Goal: Task Accomplishment & Management: Use online tool/utility

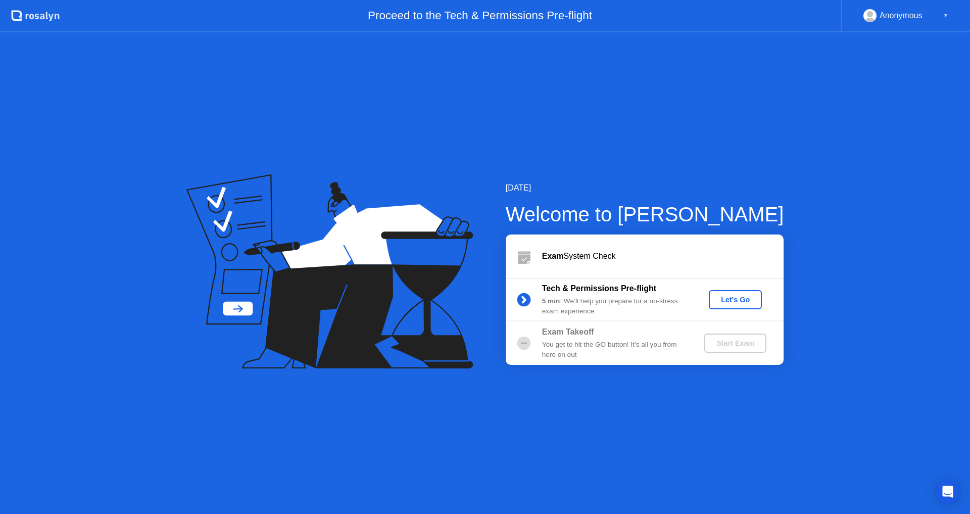
click at [744, 303] on div "Let's Go" at bounding box center [735, 300] width 45 height 8
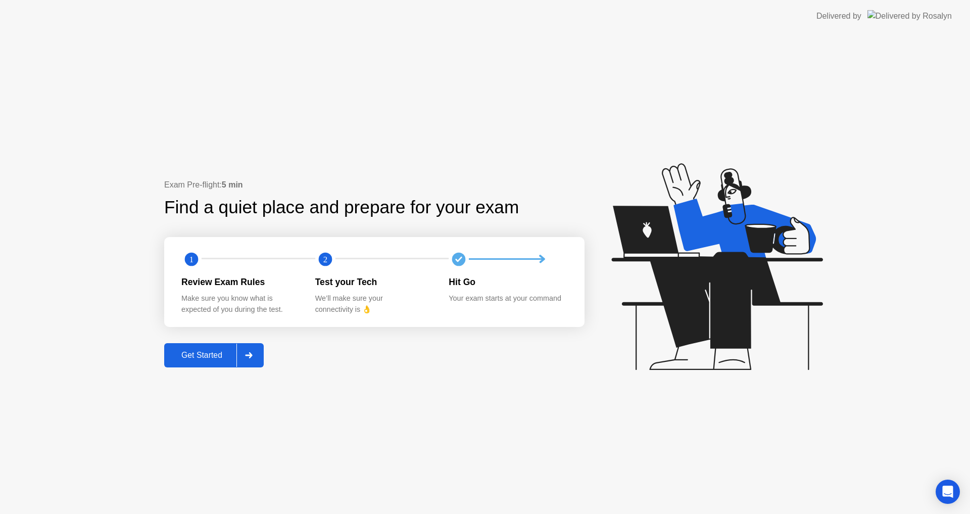
click at [205, 356] on div "Get Started" at bounding box center [201, 355] width 69 height 9
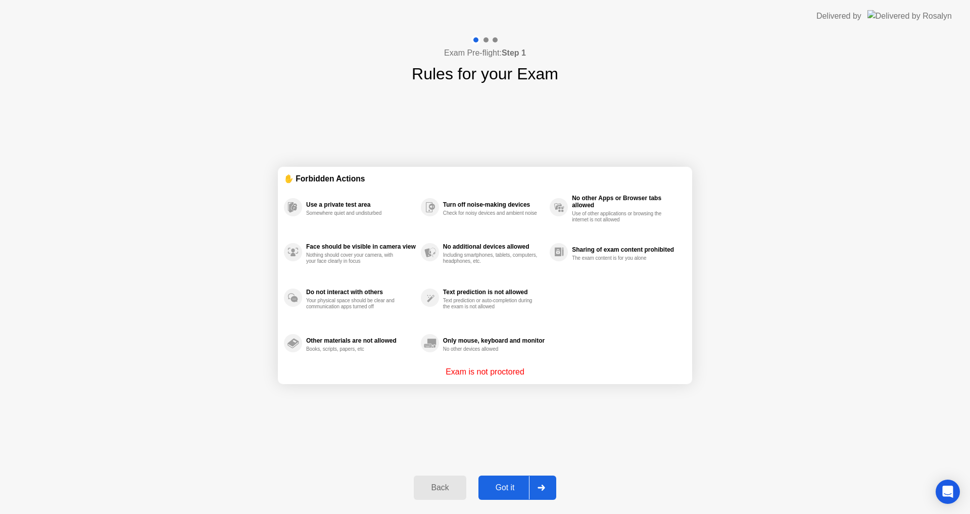
click at [510, 491] on div "Got it" at bounding box center [504, 487] width 47 height 9
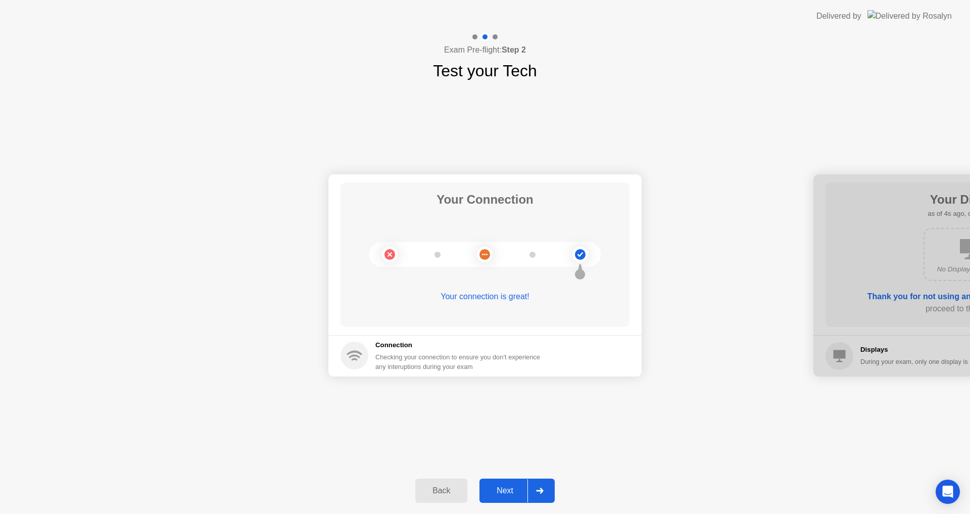
click at [520, 487] on div "Next" at bounding box center [504, 490] width 45 height 9
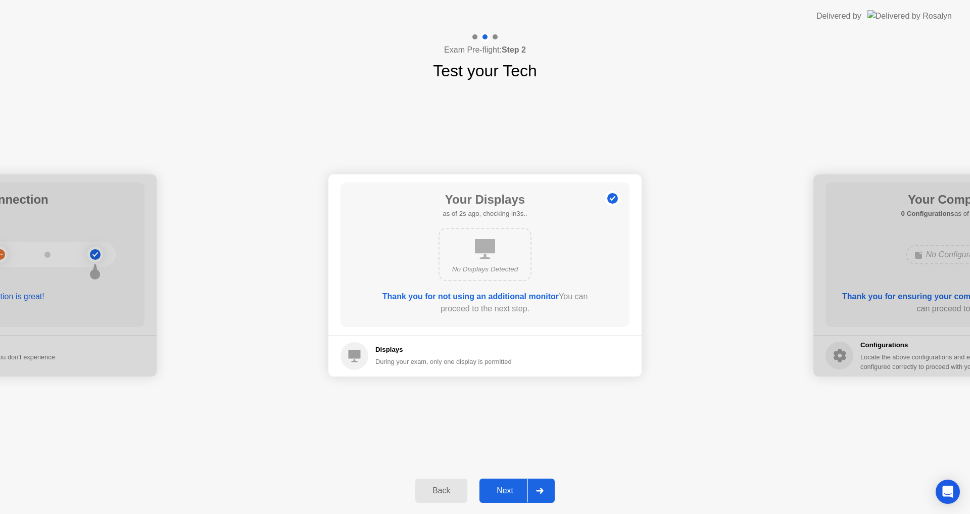
click at [520, 494] on div "Next" at bounding box center [504, 490] width 45 height 9
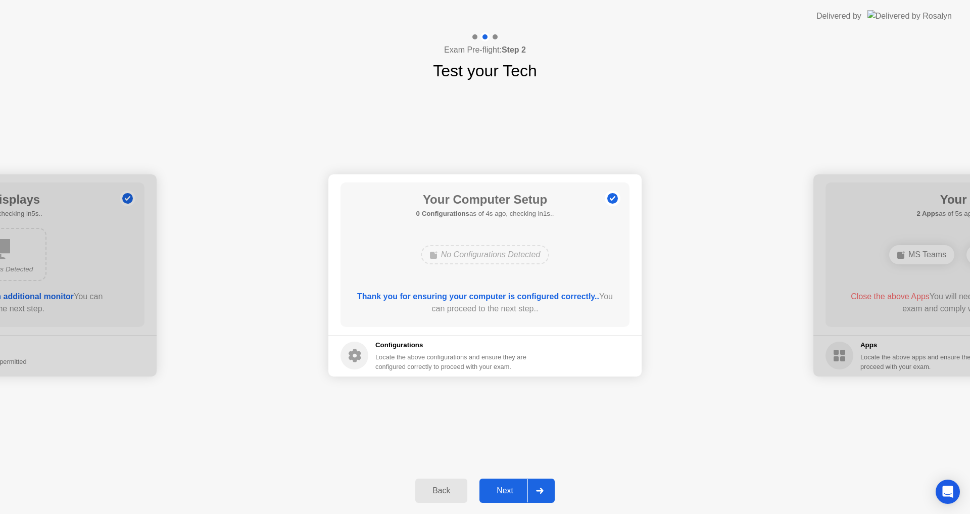
click at [520, 494] on div "Next" at bounding box center [504, 490] width 45 height 9
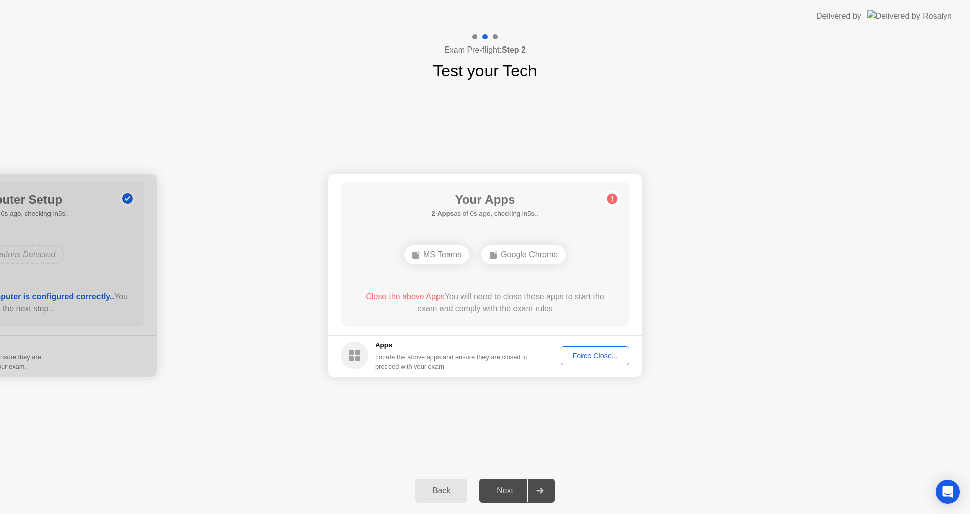
click at [590, 353] on div "Force Close..." at bounding box center [595, 356] width 62 height 8
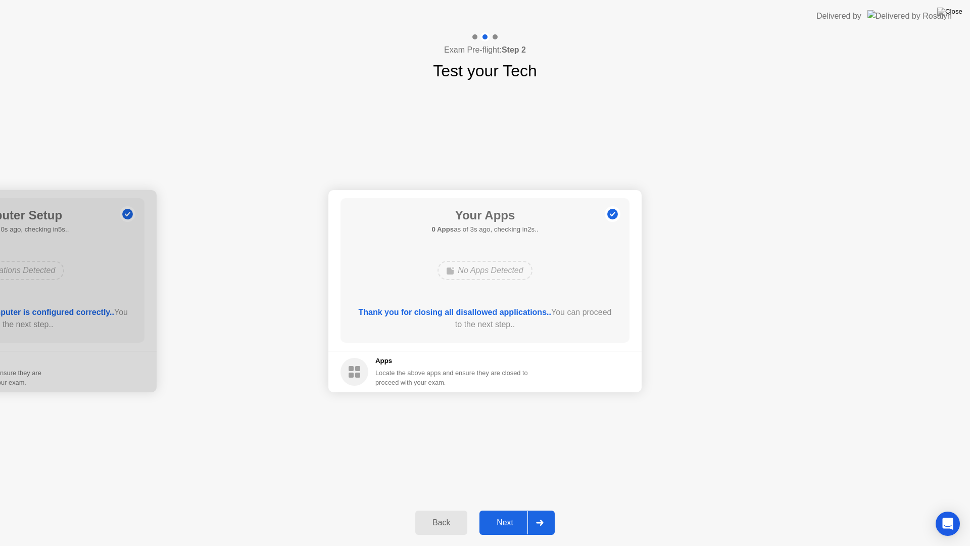
click at [510, 513] on div "Next" at bounding box center [504, 522] width 45 height 9
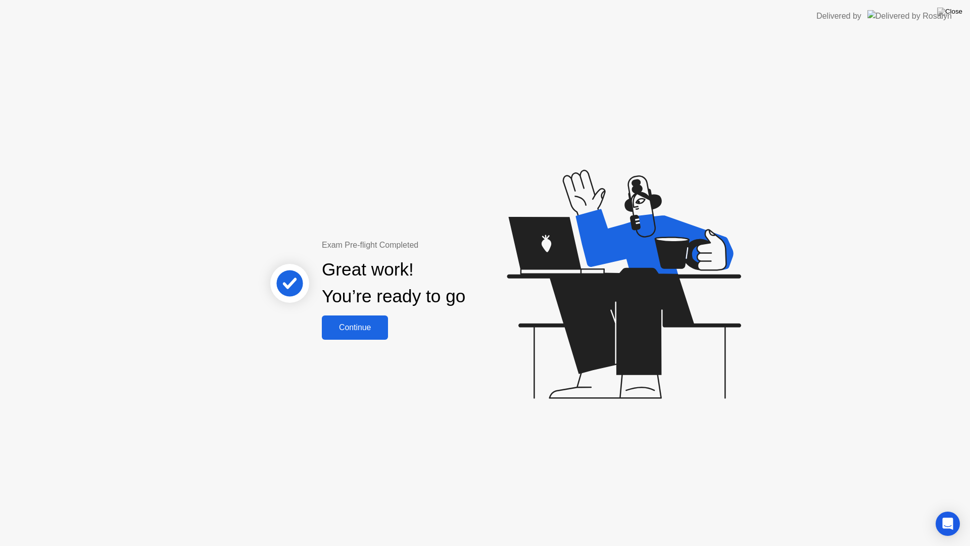
click at [376, 337] on button "Continue" at bounding box center [355, 327] width 66 height 24
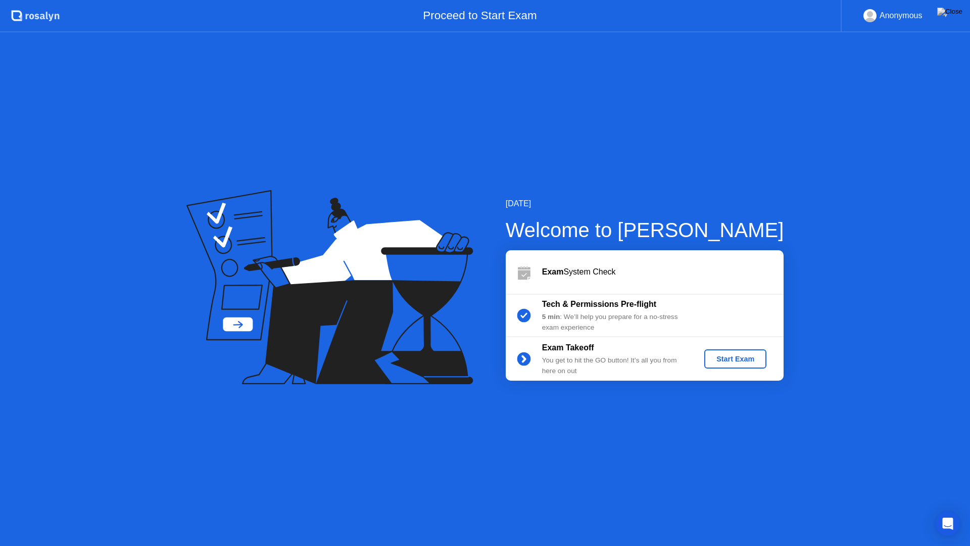
click at [741, 363] on div "Start Exam" at bounding box center [735, 359] width 54 height 8
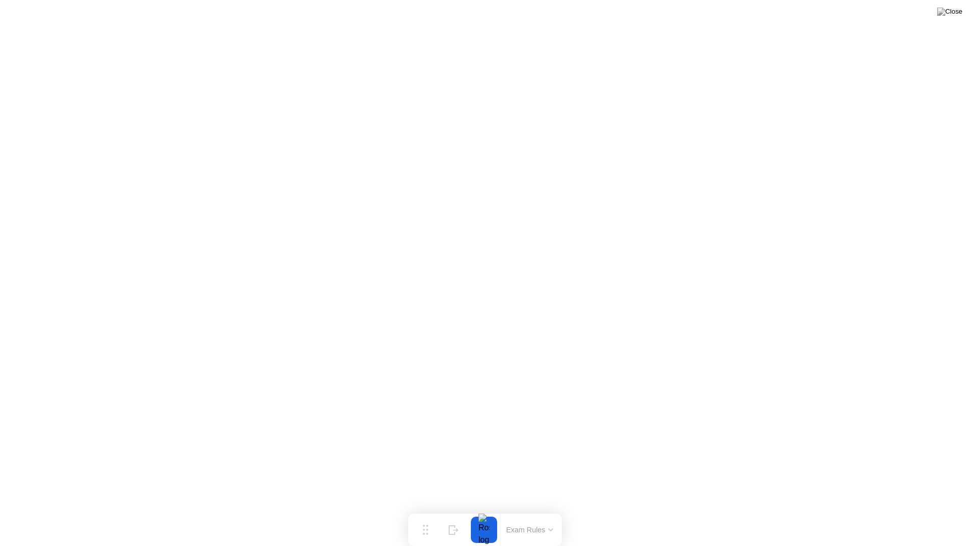
click at [548, 513] on button "Exam Rules" at bounding box center [530, 529] width 54 height 9
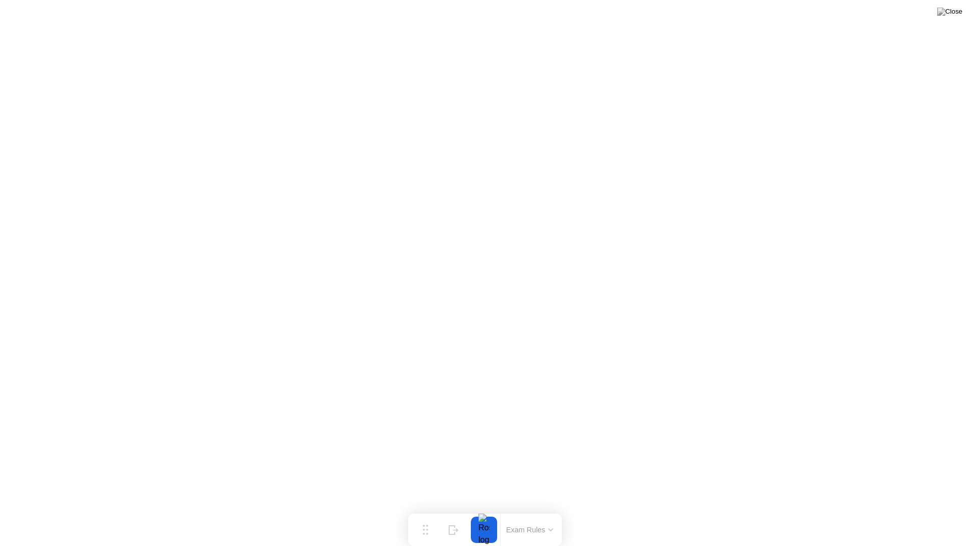
click at [490, 513] on div at bounding box center [483, 529] width 21 height 26
click at [484, 513] on div at bounding box center [483, 529] width 21 height 26
click at [535, 513] on div "Exam Rules" at bounding box center [529, 529] width 59 height 32
click at [430, 513] on div "Move" at bounding box center [425, 537] width 13 height 6
click at [431, 513] on div "Move" at bounding box center [425, 537] width 13 height 6
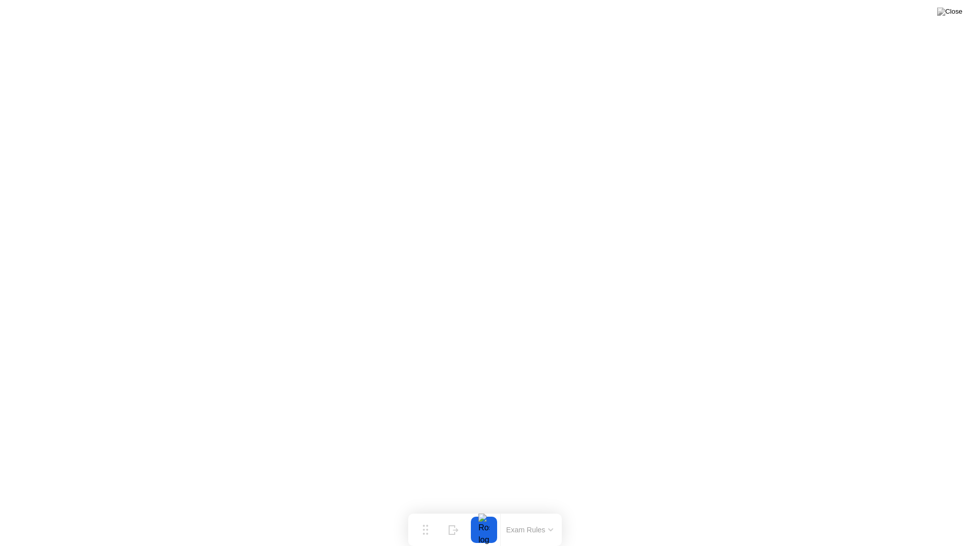
click at [550, 513] on button "Exam Rules" at bounding box center [530, 529] width 54 height 9
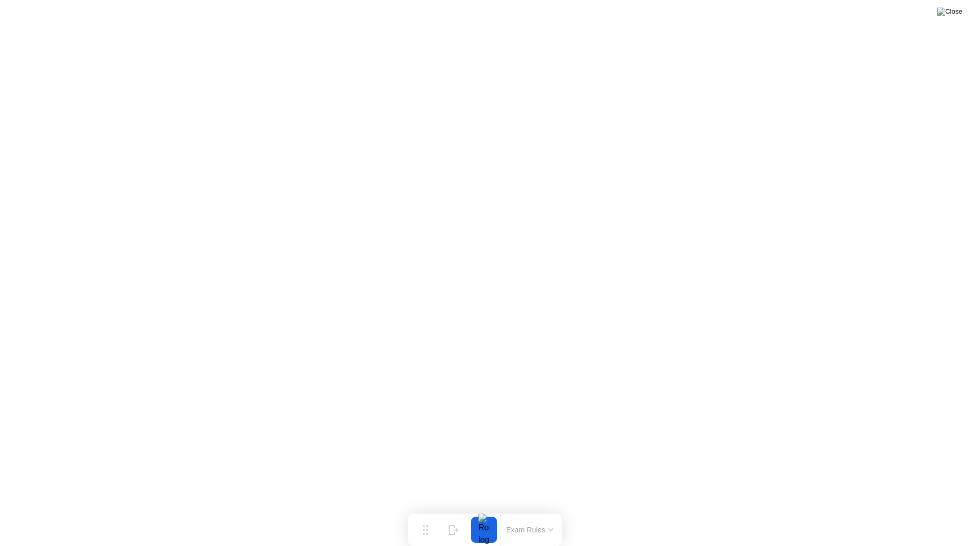
click at [959, 11] on img at bounding box center [949, 12] width 25 height 8
click at [600, 513] on div at bounding box center [485, 546] width 970 height 0
click at [476, 513] on div at bounding box center [483, 529] width 21 height 26
click at [481, 513] on div at bounding box center [483, 529] width 21 height 26
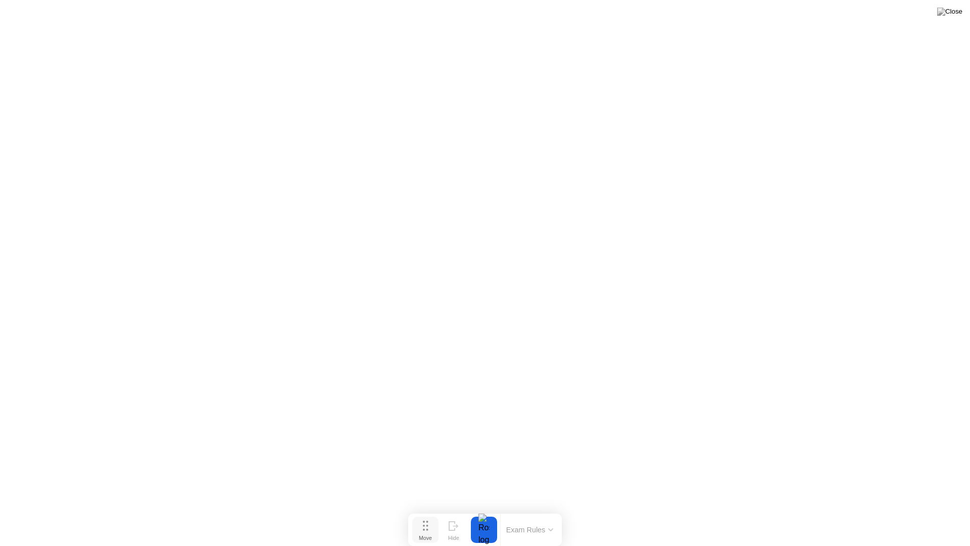
click at [423, 513] on div "Move" at bounding box center [425, 537] width 13 height 6
click at [429, 513] on div "Move" at bounding box center [425, 537] width 13 height 6
click at [427, 513] on div "Move" at bounding box center [425, 537] width 13 height 6
click at [452, 513] on icon at bounding box center [452, 525] width 6 height 9
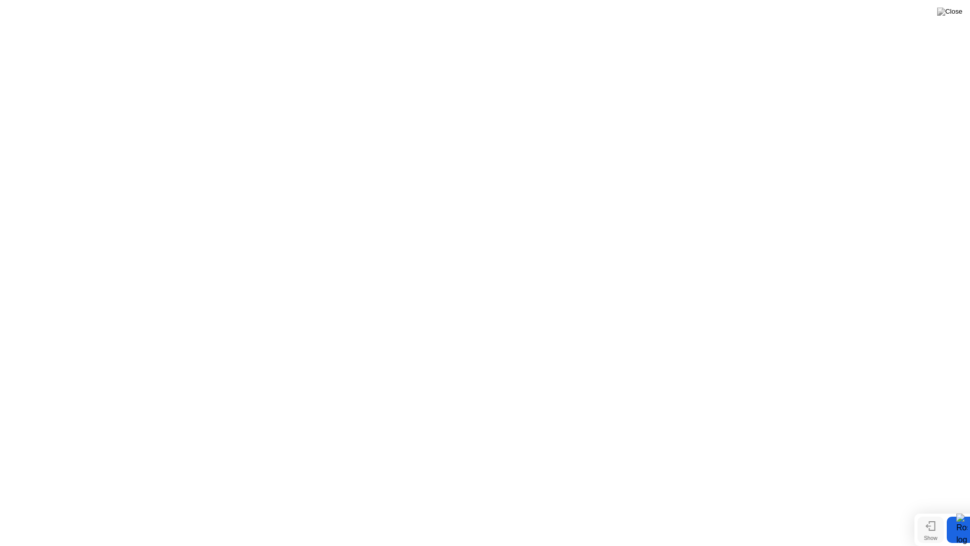
click at [934, 513] on div "Show" at bounding box center [931, 537] width 14 height 6
click at [423, 513] on div "Move" at bounding box center [425, 537] width 13 height 6
drag, startPoint x: 421, startPoint y: 525, endPoint x: 429, endPoint y: 413, distance: 112.4
click at [429, 413] on button "Move" at bounding box center [433, 417] width 26 height 26
drag, startPoint x: 429, startPoint y: 413, endPoint x: 424, endPoint y: 517, distance: 104.2
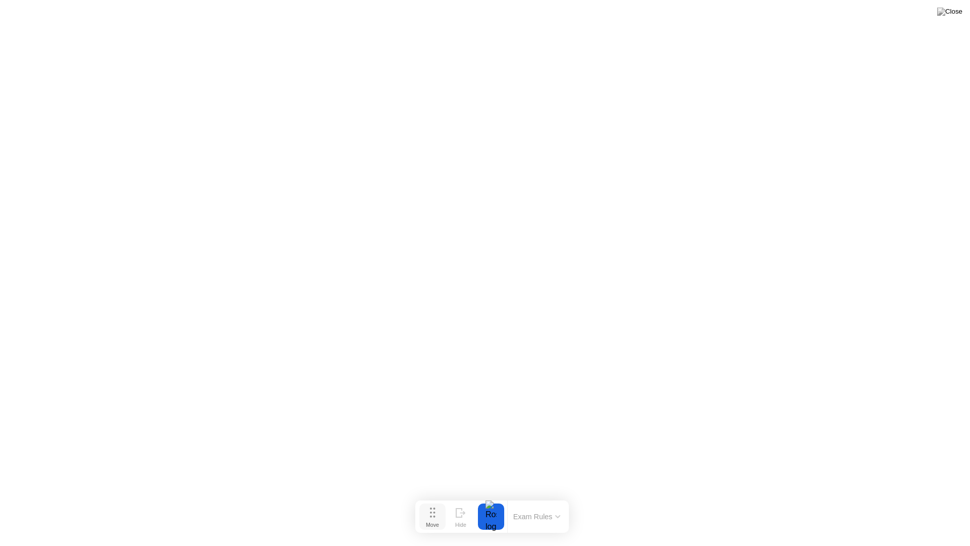
click at [427, 513] on button "Move" at bounding box center [432, 516] width 26 height 26
click at [959, 15] on img at bounding box center [949, 12] width 25 height 8
